Goal: Transaction & Acquisition: Purchase product/service

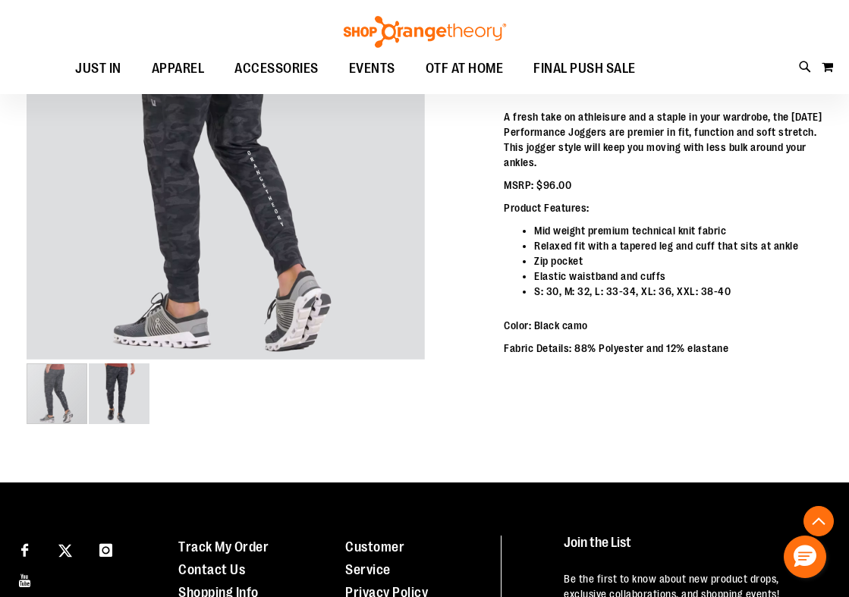
scroll to position [303, 0]
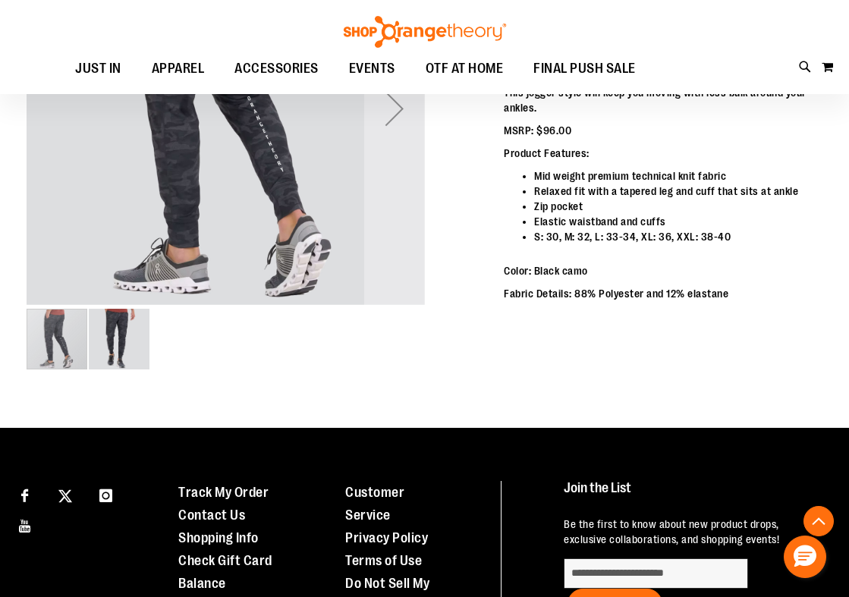
click at [115, 333] on img "image 2 of 2" at bounding box center [119, 339] width 61 height 61
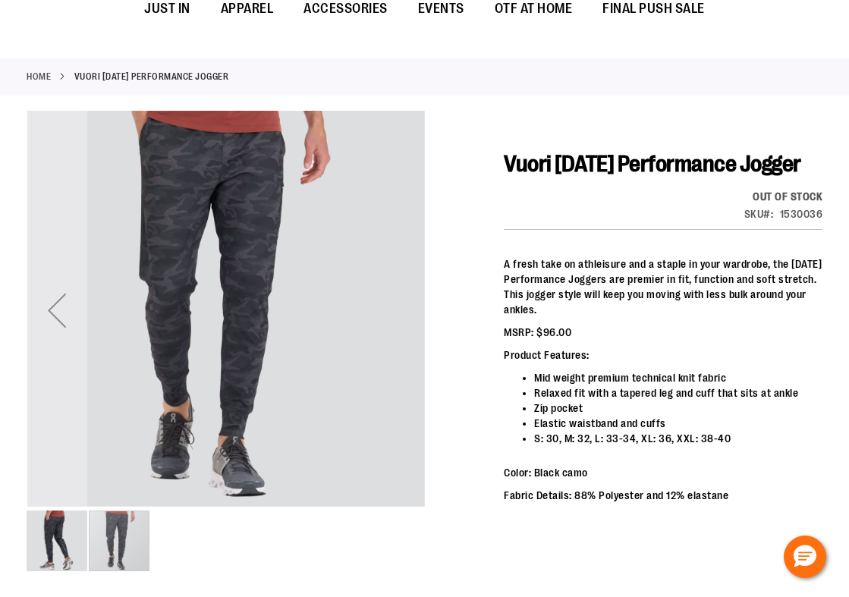
scroll to position [0, 0]
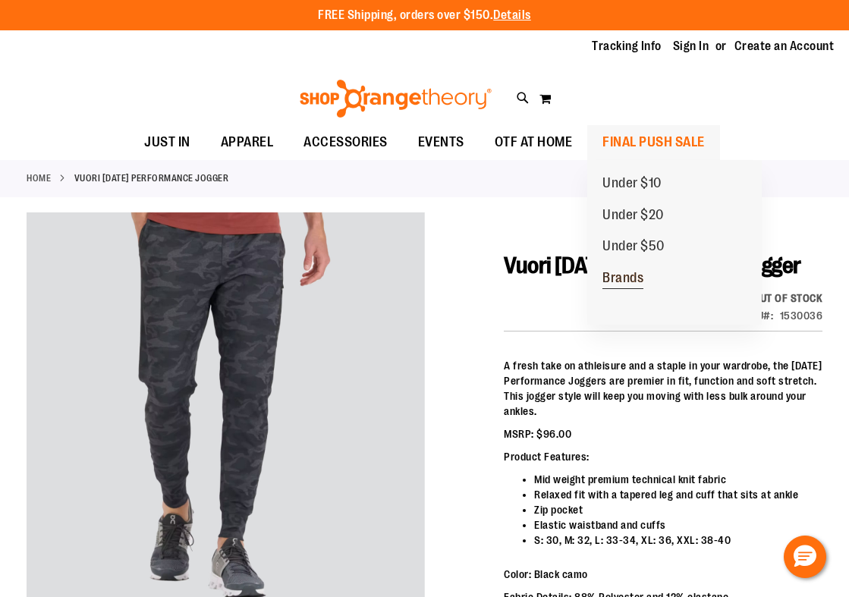
click at [623, 273] on span "Brands" at bounding box center [622, 279] width 41 height 19
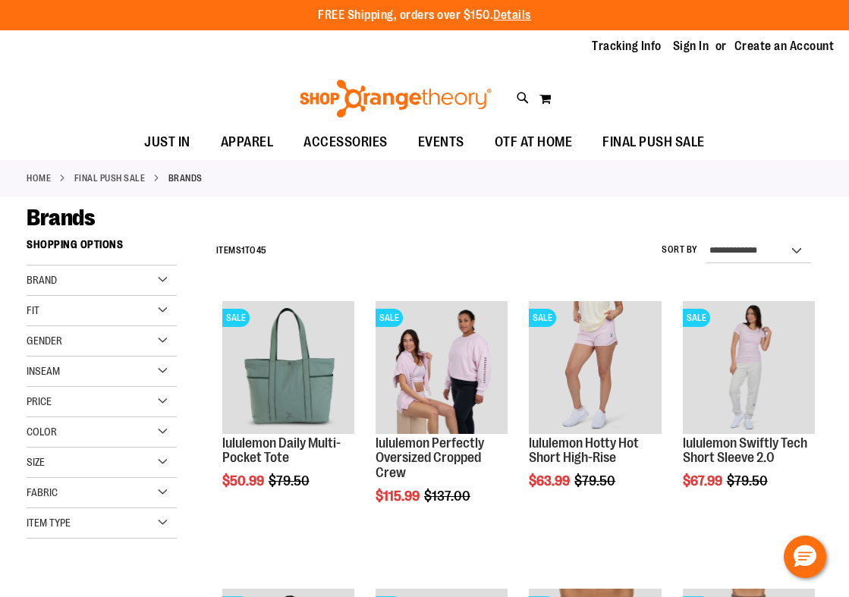
click at [41, 287] on div "Brand" at bounding box center [102, 280] width 150 height 30
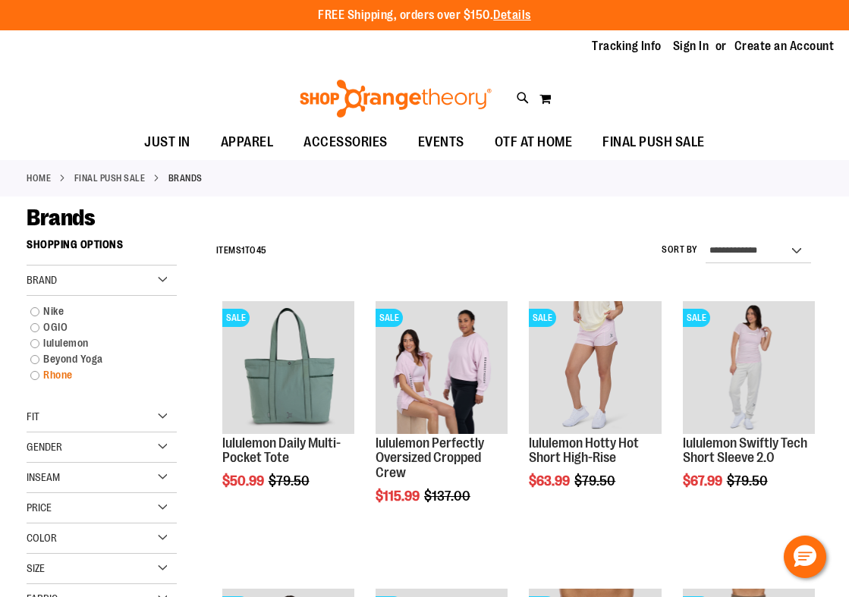
click at [65, 375] on link "Rhone" at bounding box center [95, 375] width 144 height 16
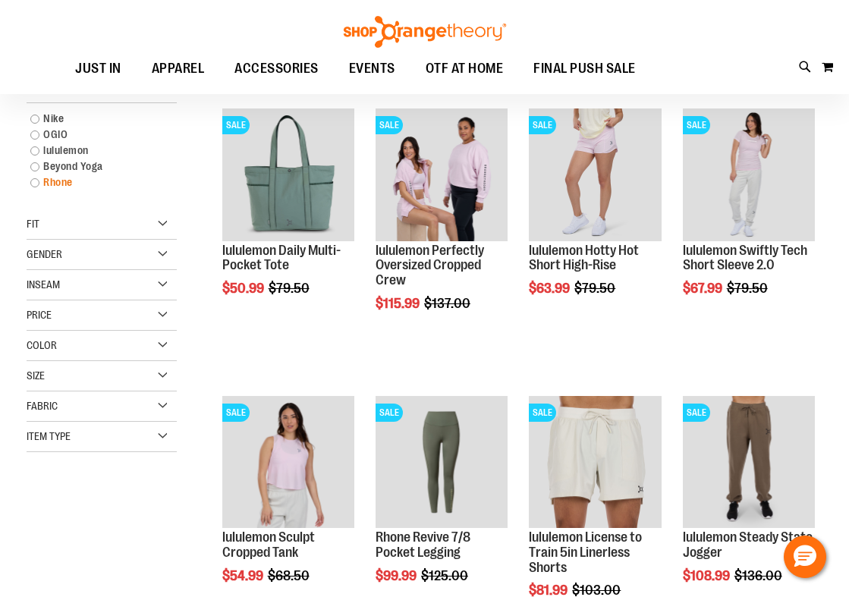
scroll to position [155, 0]
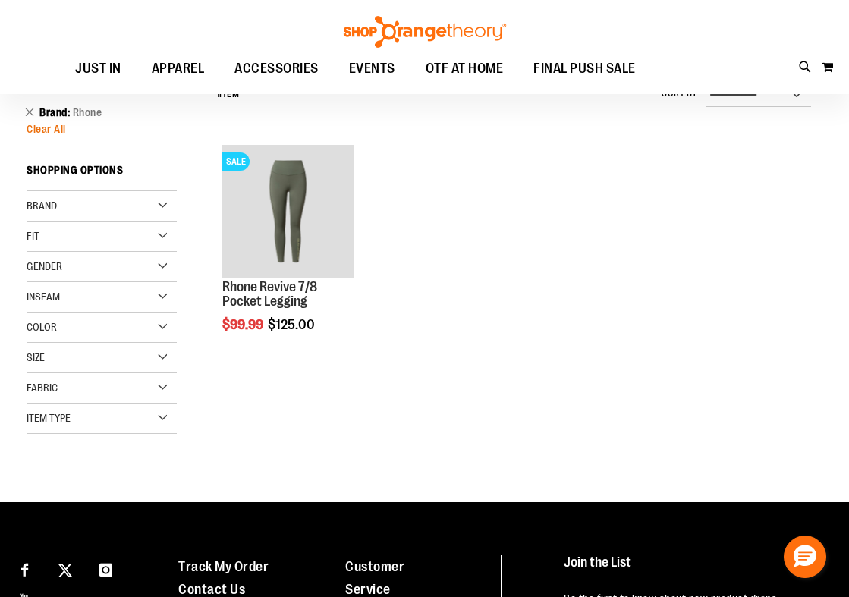
click at [46, 129] on span "Clear All" at bounding box center [46, 129] width 39 height 12
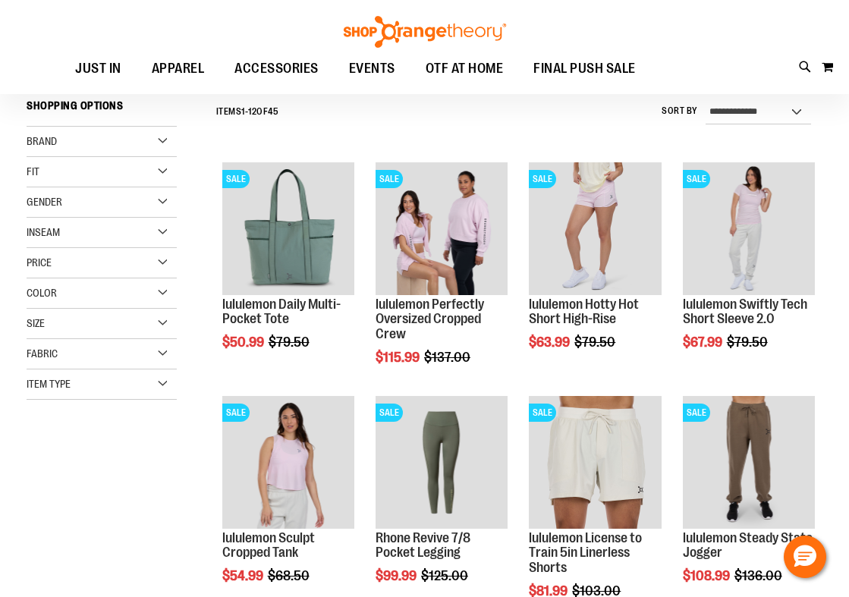
scroll to position [137, 0]
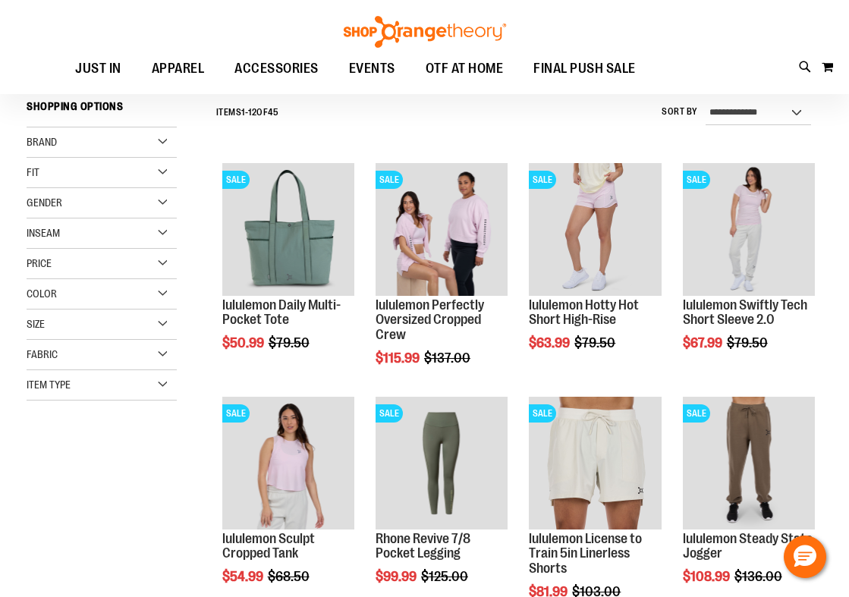
click at [59, 141] on div "Brand" at bounding box center [102, 142] width 150 height 30
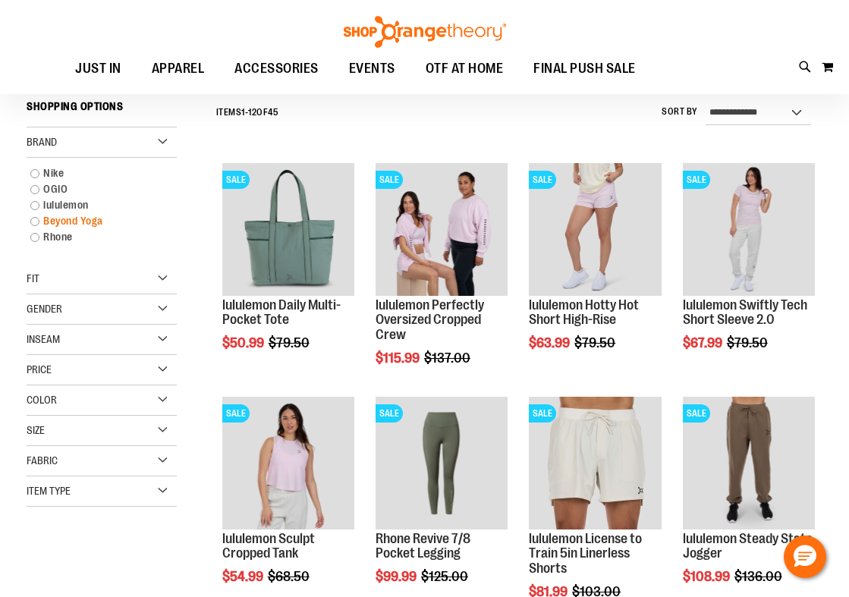
click at [51, 218] on link "Beyond Yoga" at bounding box center [95, 221] width 144 height 16
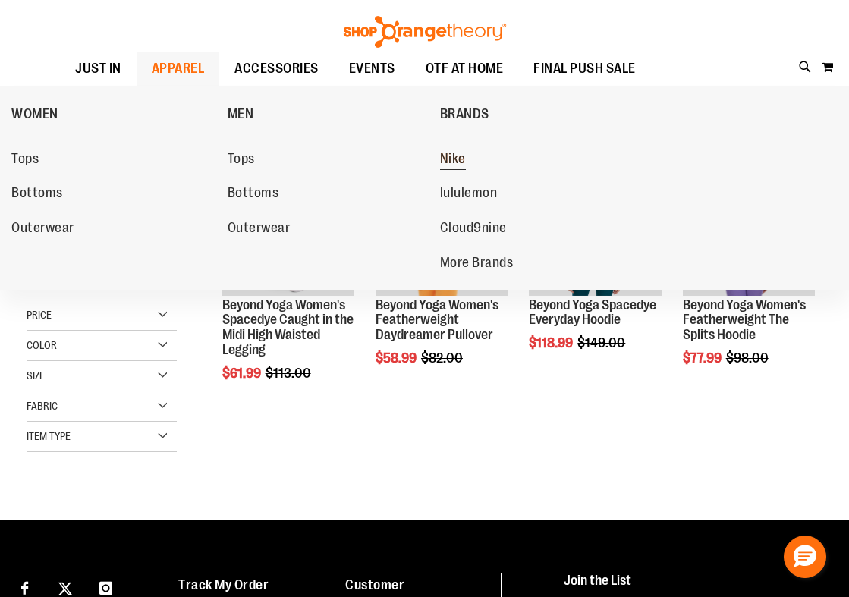
click at [453, 156] on span "Nike" at bounding box center [453, 160] width 26 height 19
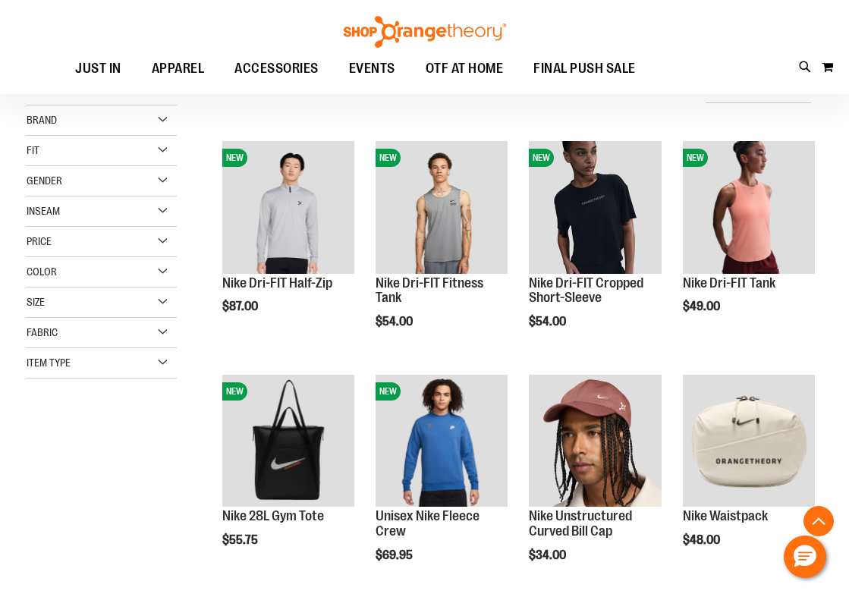
scroll to position [380, 0]
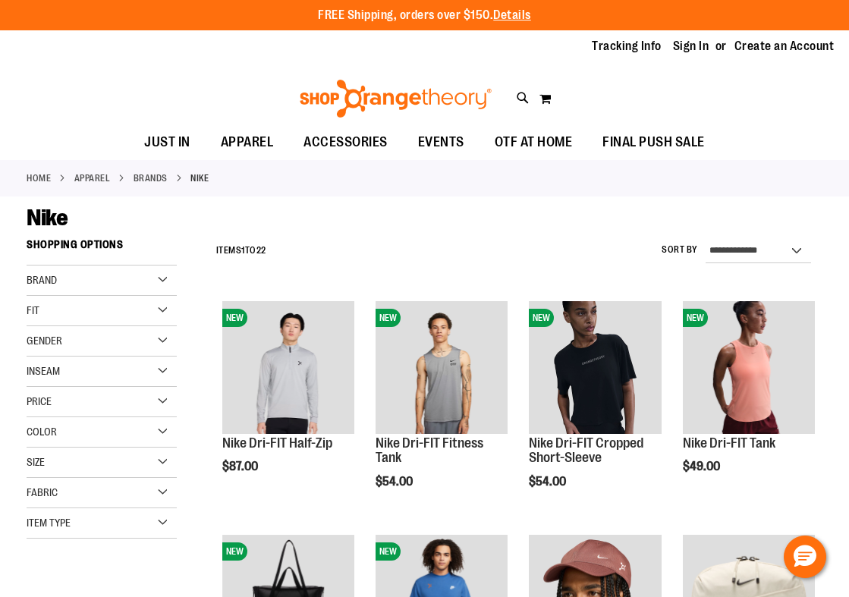
click at [394, 96] on img at bounding box center [395, 99] width 196 height 38
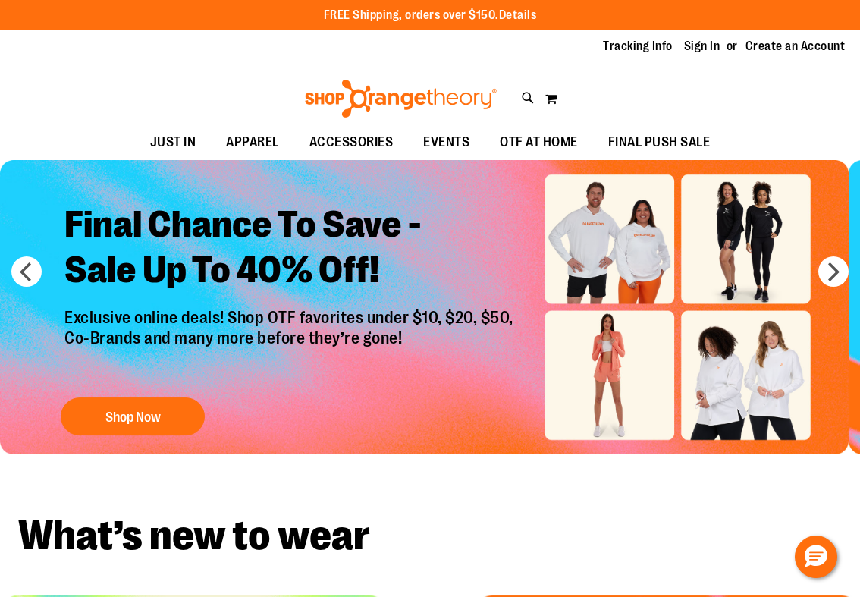
click at [355, 72] on input "Search" at bounding box center [430, 86] width 678 height 50
type input "*****"
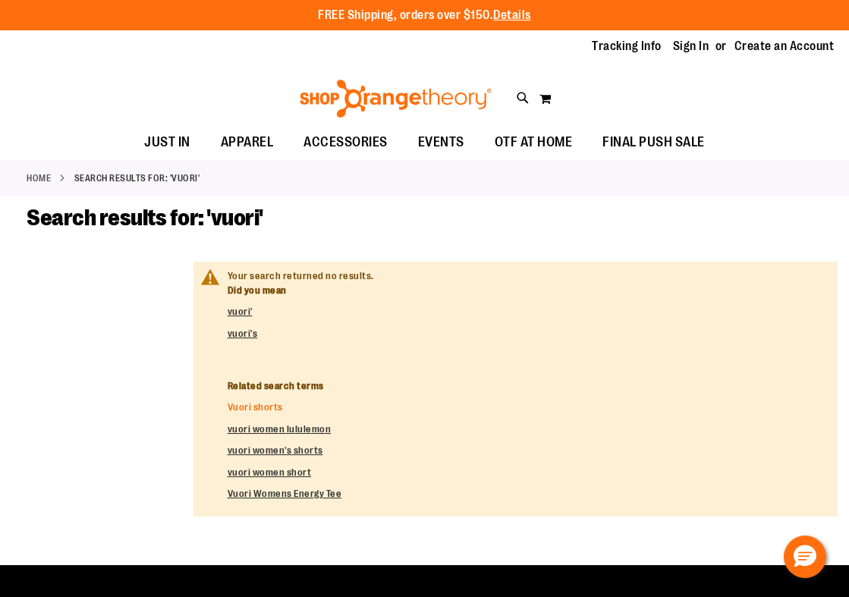
click at [259, 403] on link "Vuori shorts" at bounding box center [254, 406] width 55 height 11
